Goal: Navigation & Orientation: Find specific page/section

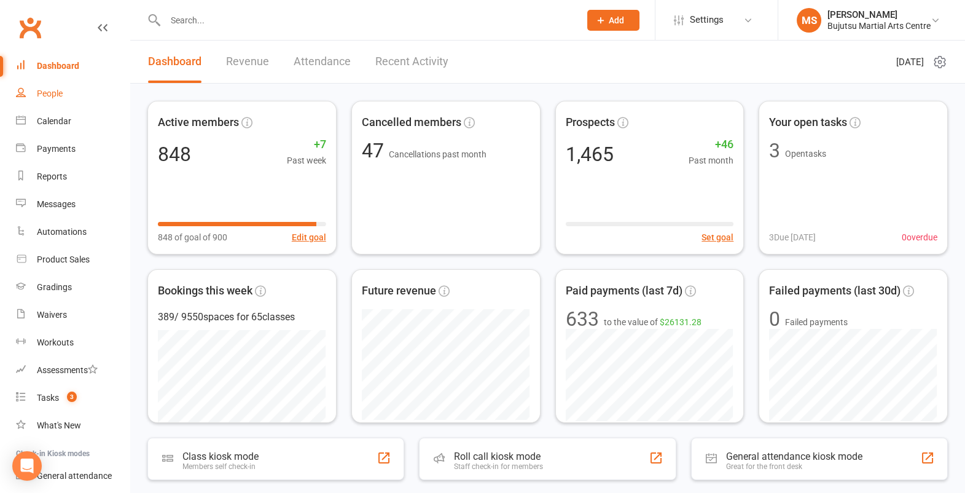
click at [53, 92] on div "People" at bounding box center [50, 93] width 26 height 10
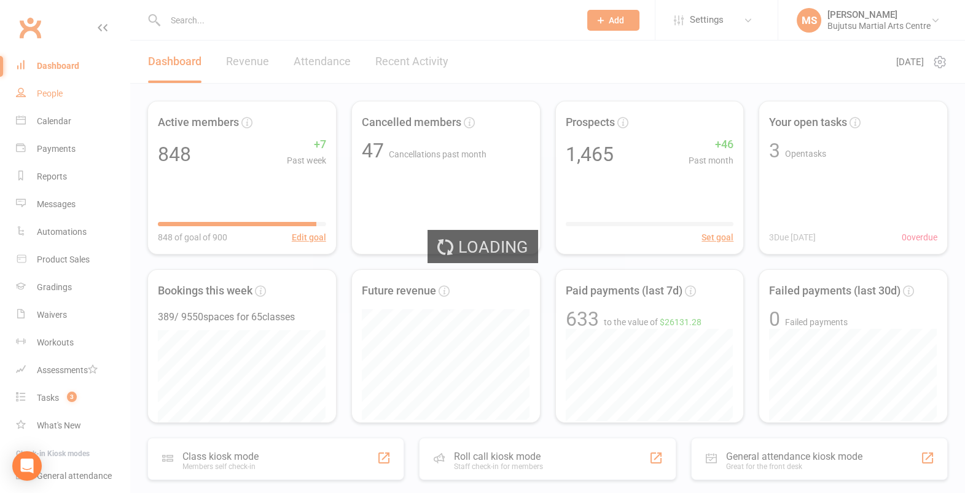
select select "100"
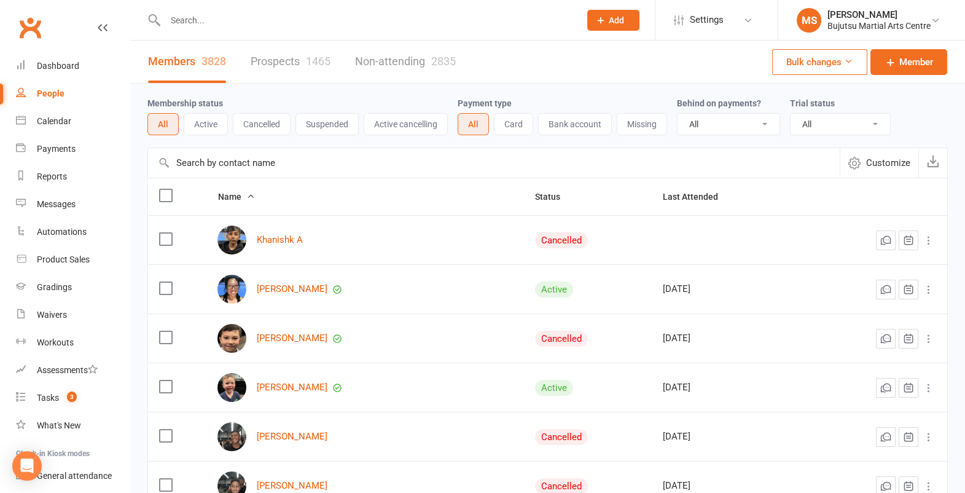
click at [283, 61] on link "Prospects 1465" at bounding box center [291, 62] width 80 height 42
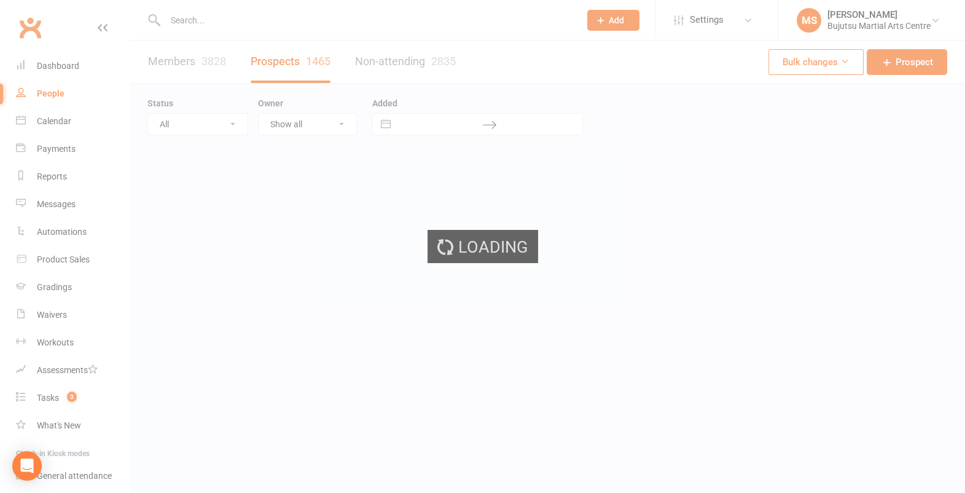
select select "100"
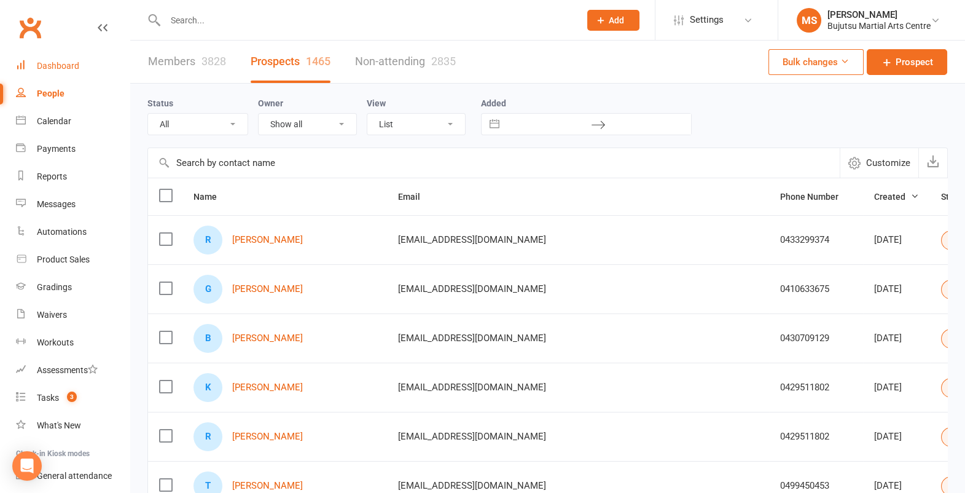
click at [55, 56] on link "Dashboard" at bounding box center [73, 66] width 114 height 28
